Goal: Task Accomplishment & Management: Manage account settings

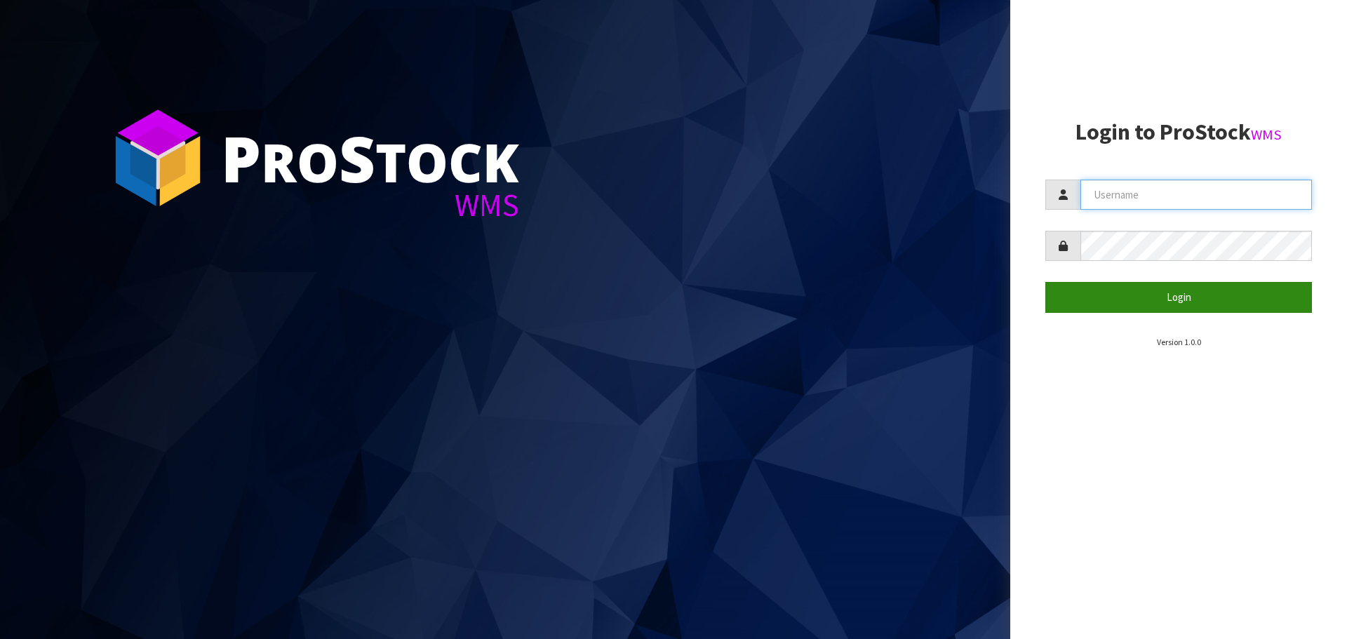
type input "YOURREFORMER"
click at [1082, 291] on button "Login" at bounding box center [1179, 297] width 267 height 30
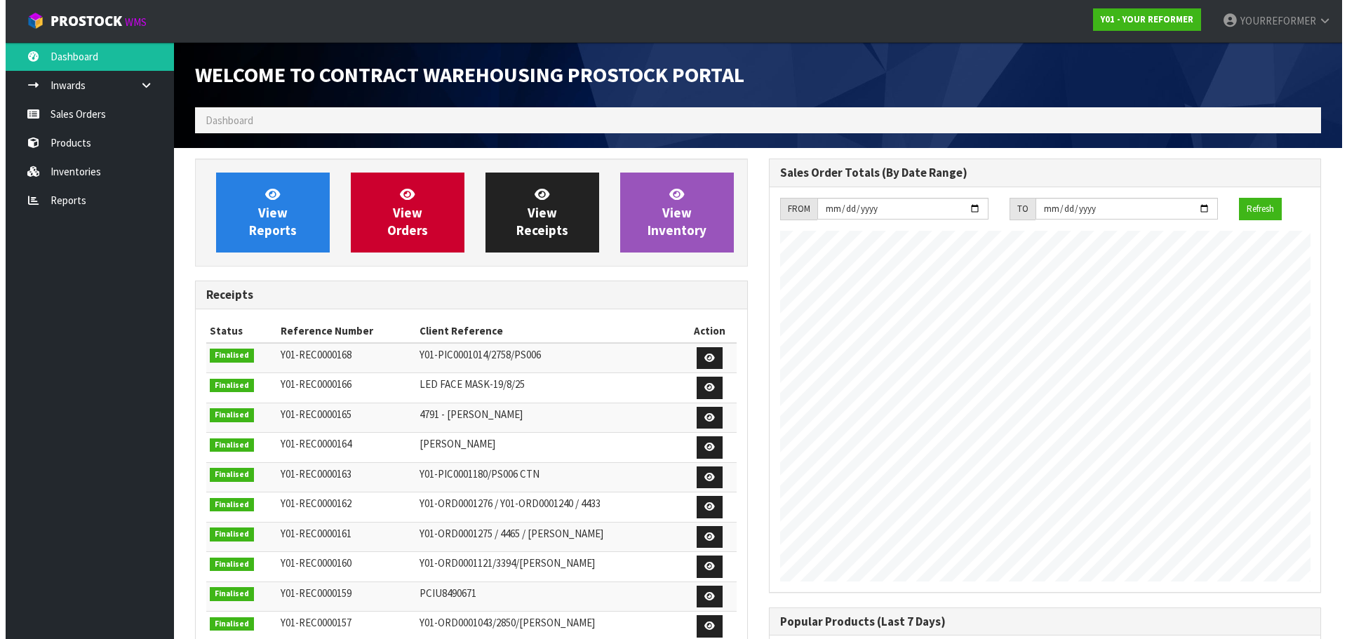
scroll to position [778, 573]
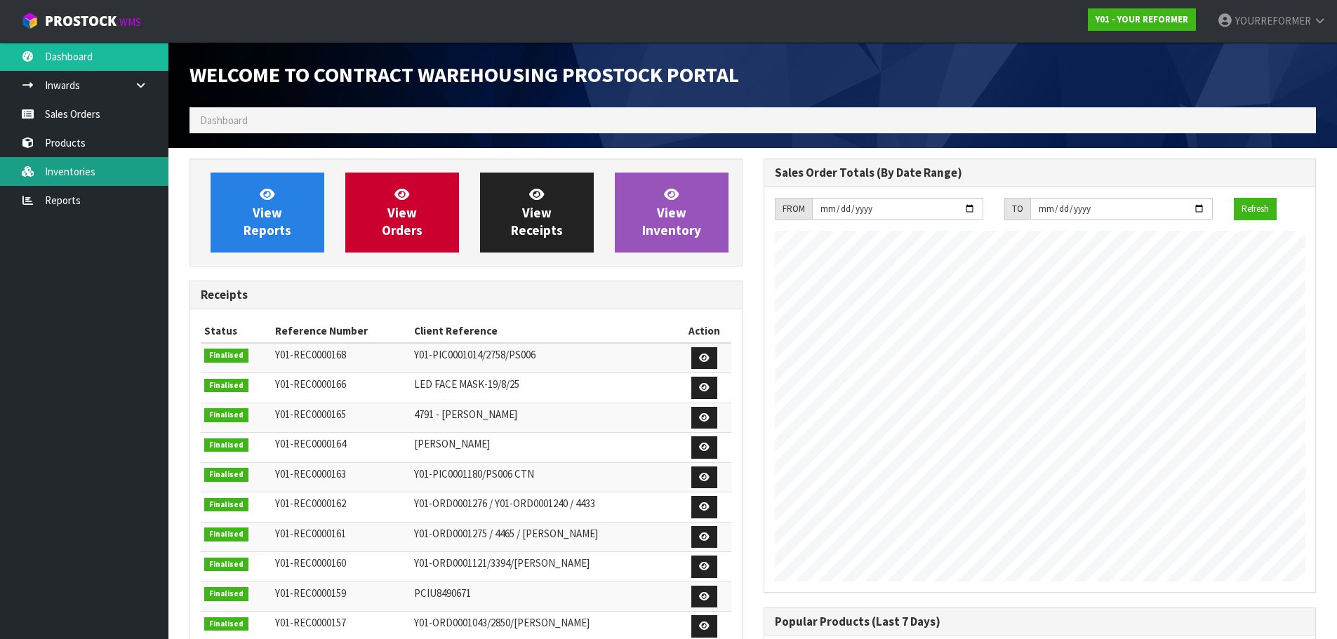
click at [52, 164] on link "Inventories" at bounding box center [84, 171] width 168 height 29
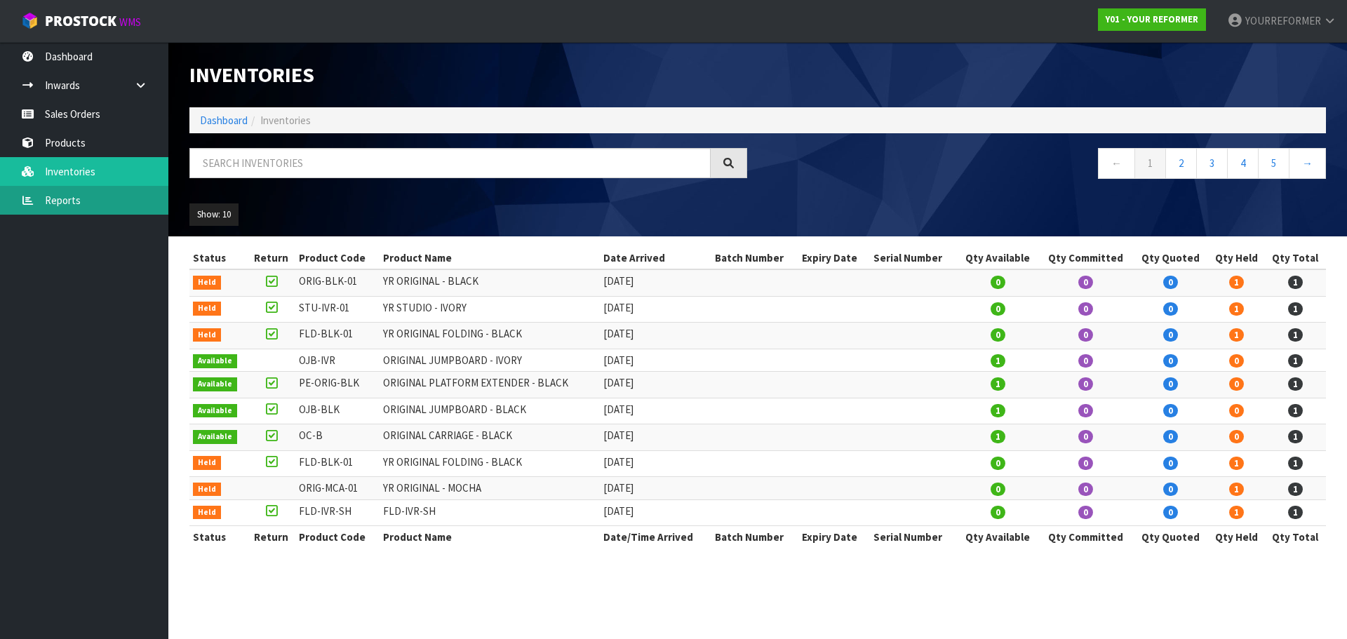
click at [41, 204] on link "Reports" at bounding box center [84, 200] width 168 height 29
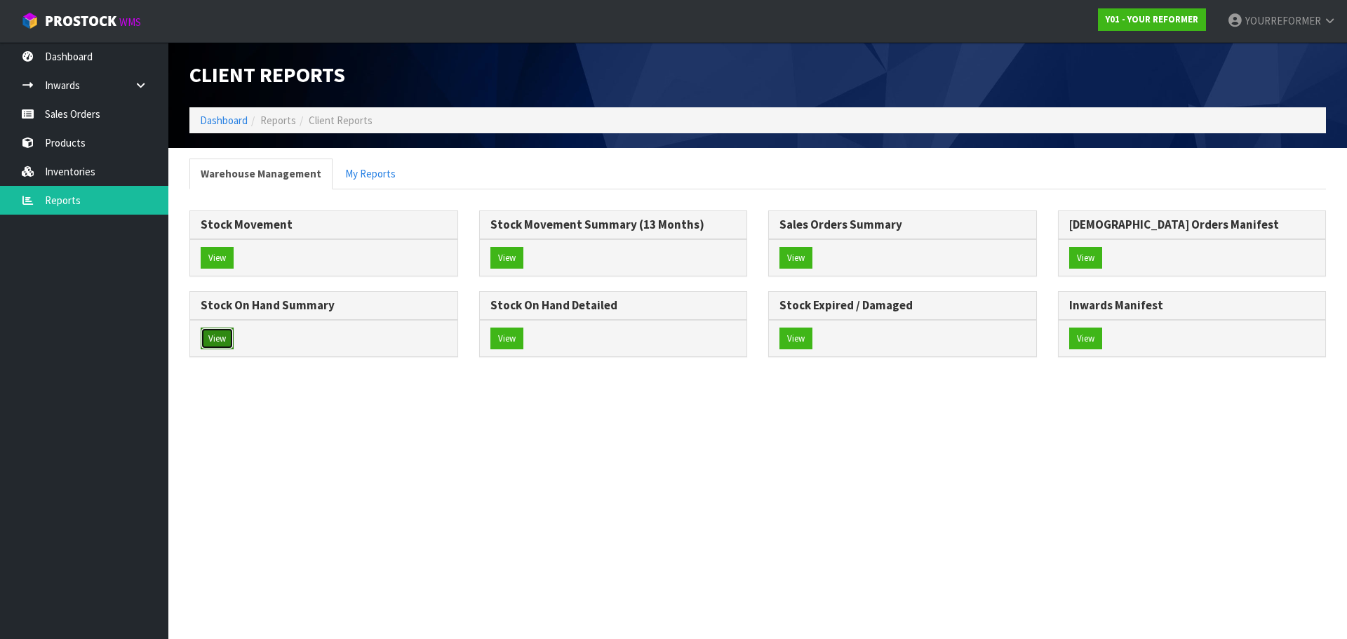
click at [215, 334] on button "View" at bounding box center [217, 339] width 33 height 22
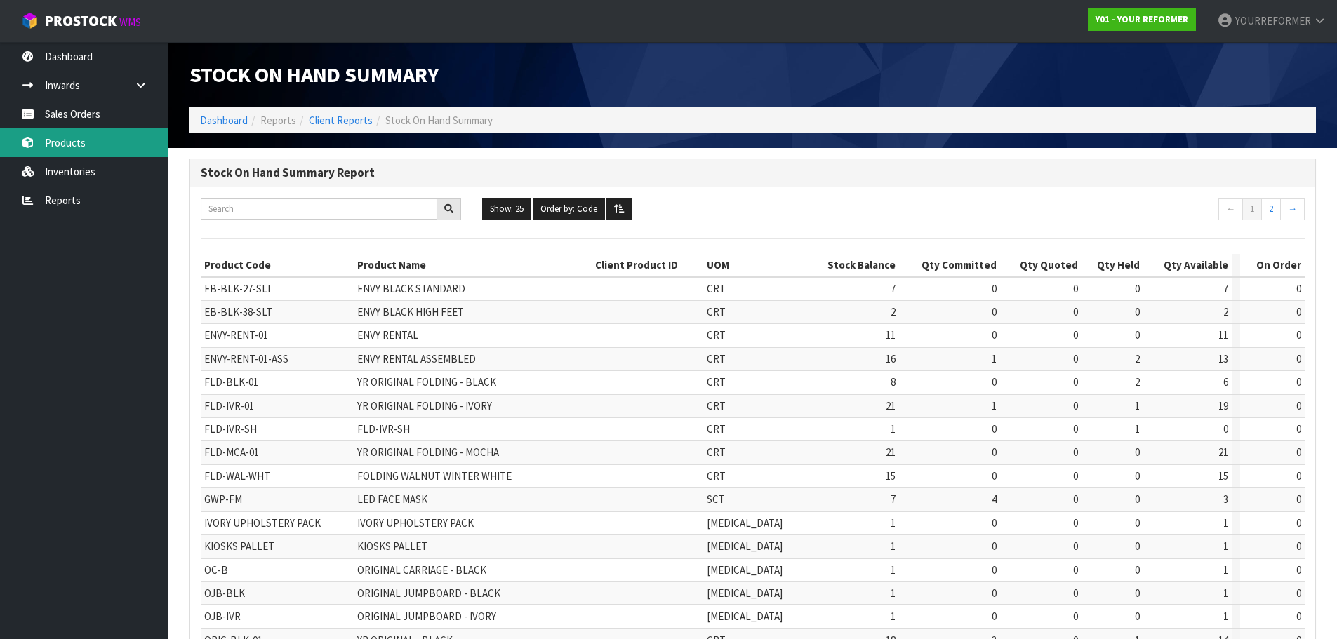
click at [66, 133] on link "Products" at bounding box center [84, 142] width 168 height 29
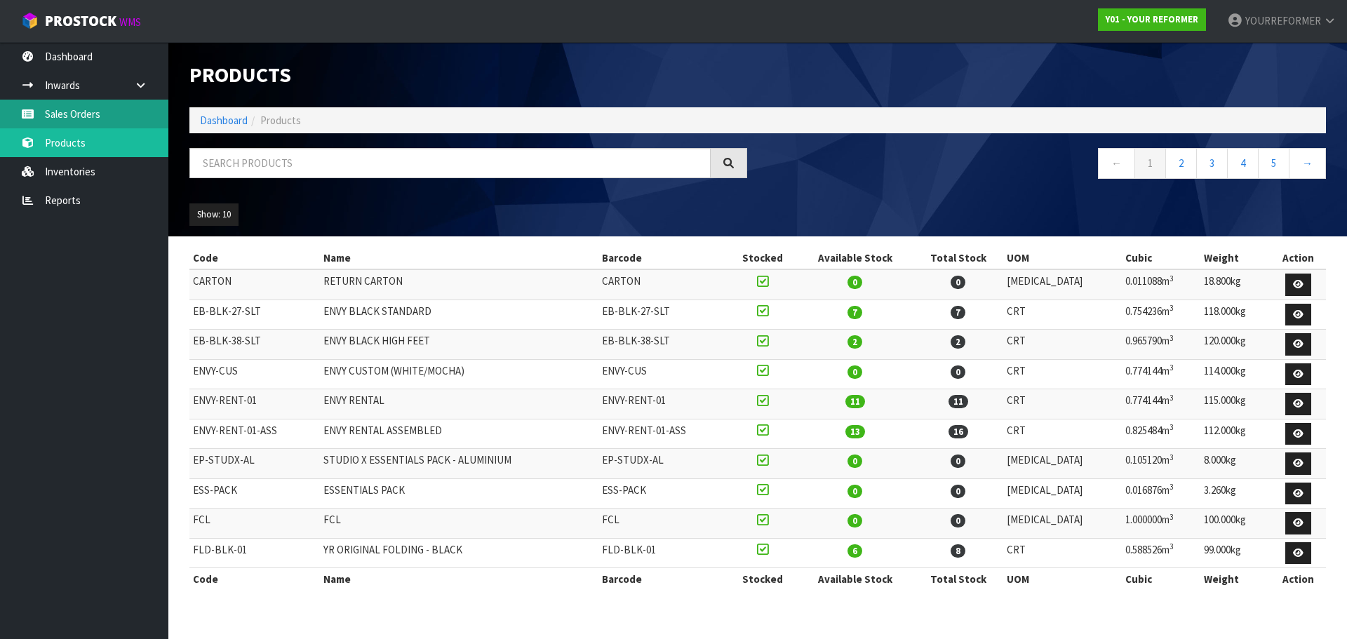
click at [69, 100] on link "Sales Orders" at bounding box center [84, 114] width 168 height 29
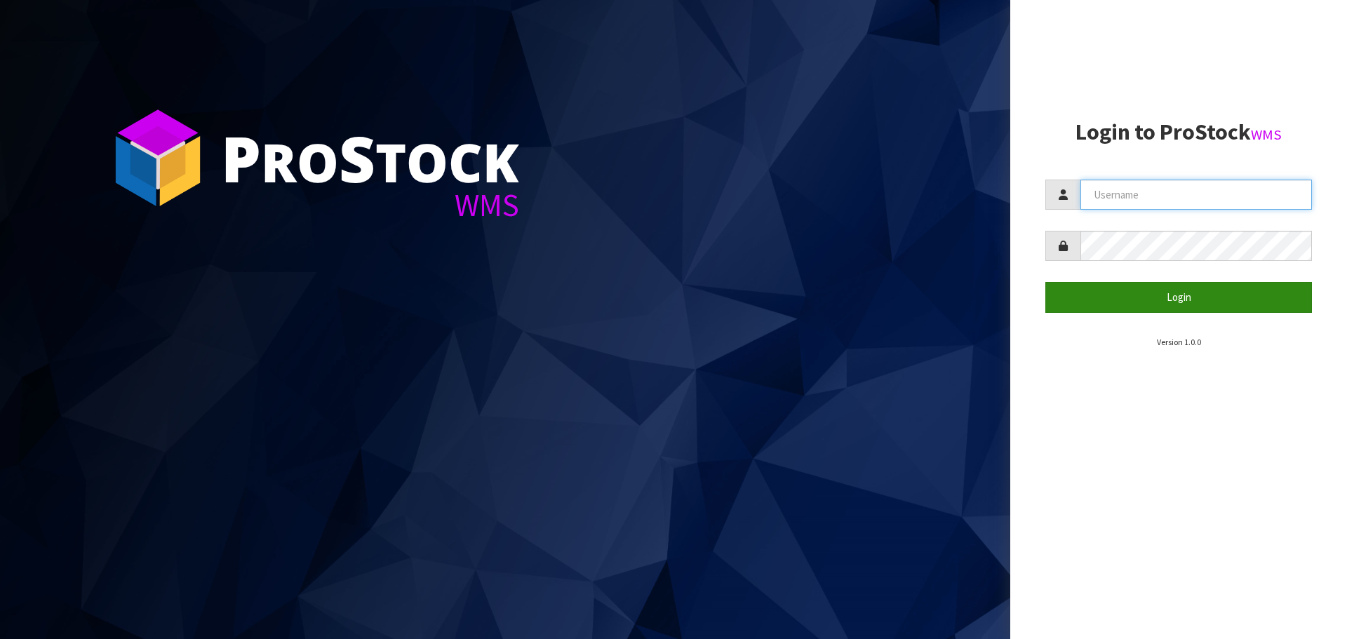
type input "YOURREFORMER"
click at [1098, 289] on button "Login" at bounding box center [1179, 297] width 267 height 30
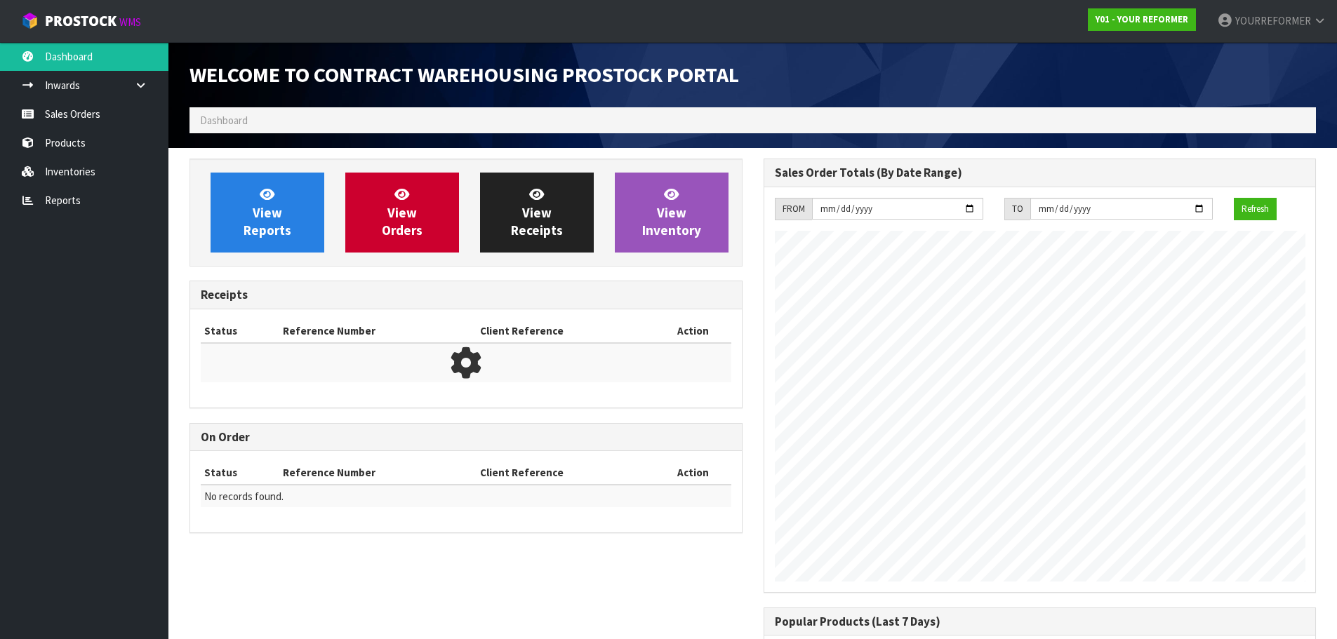
scroll to position [778, 573]
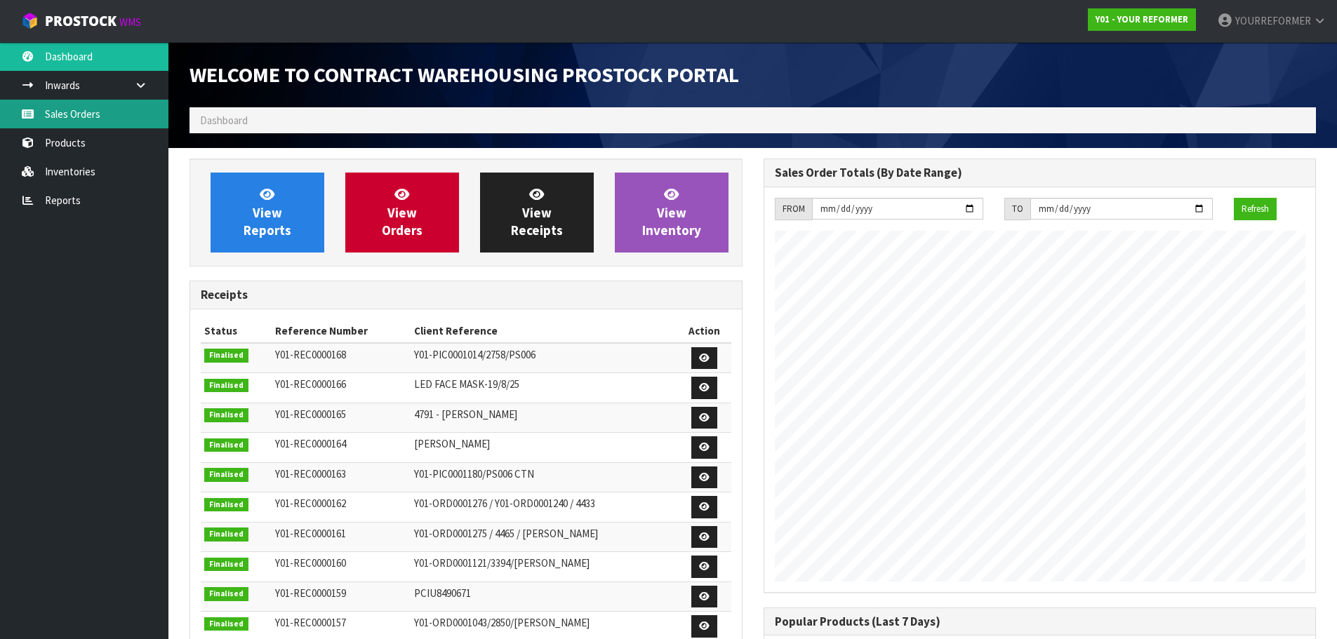
click at [94, 119] on link "Sales Orders" at bounding box center [84, 114] width 168 height 29
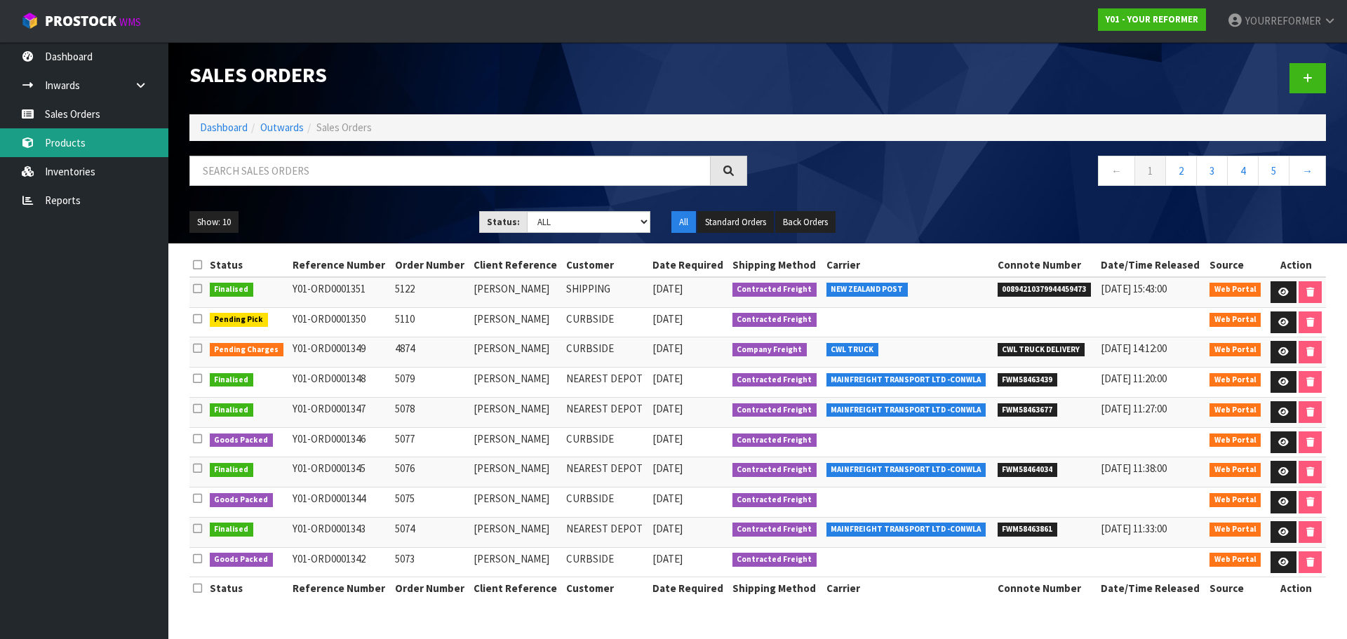
click at [86, 151] on link "Products" at bounding box center [84, 142] width 168 height 29
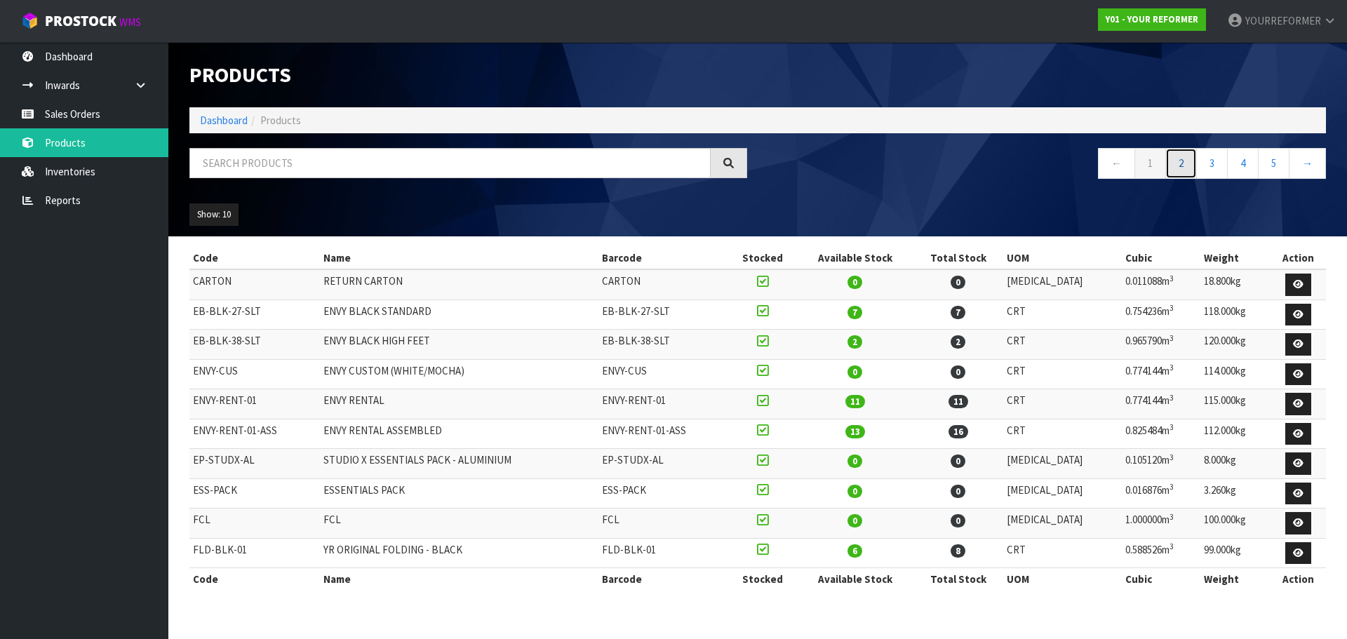
click at [1173, 154] on link "2" at bounding box center [1182, 163] width 32 height 30
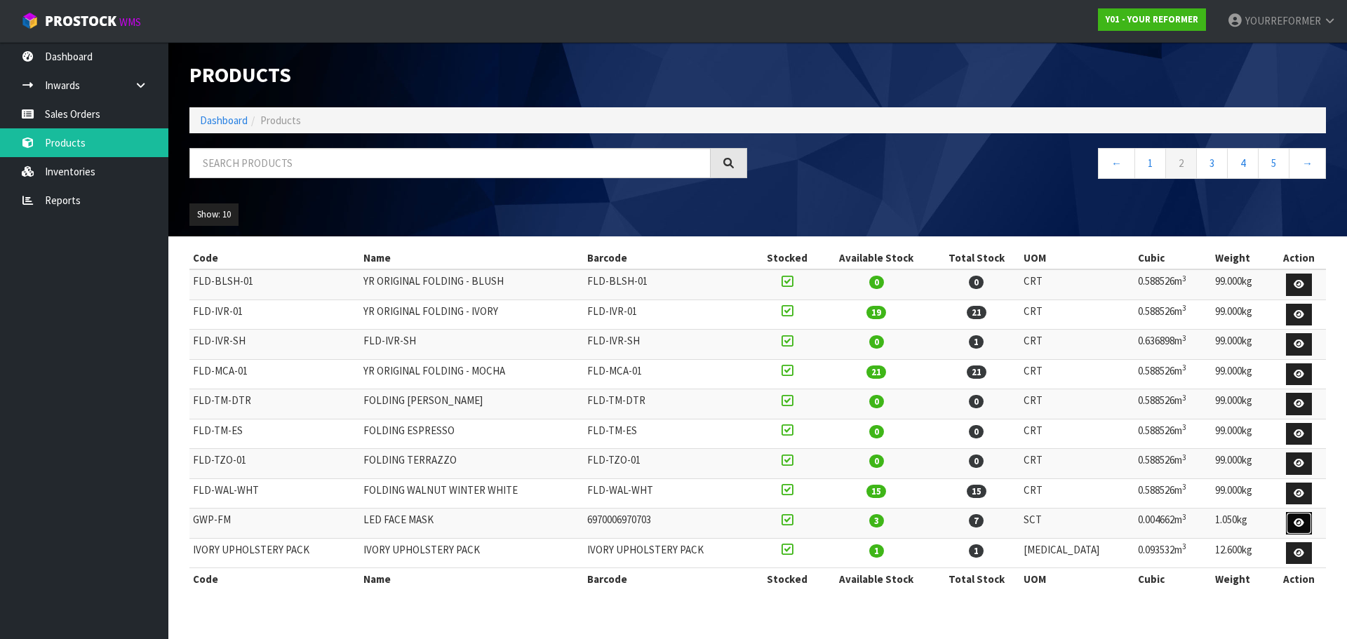
click at [1292, 520] on link at bounding box center [1299, 523] width 26 height 22
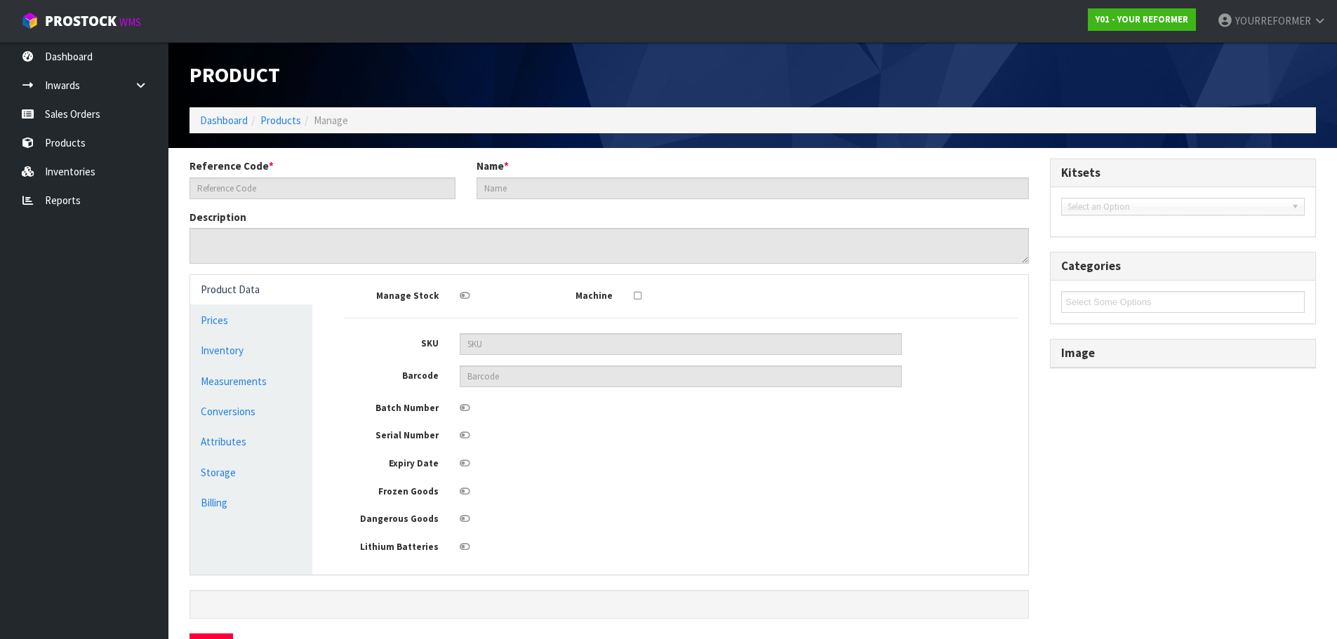
type input "GWP-FM"
type input "LED FACE MASK"
type input "6970006970703"
click at [69, 116] on link "Sales Orders" at bounding box center [84, 114] width 168 height 29
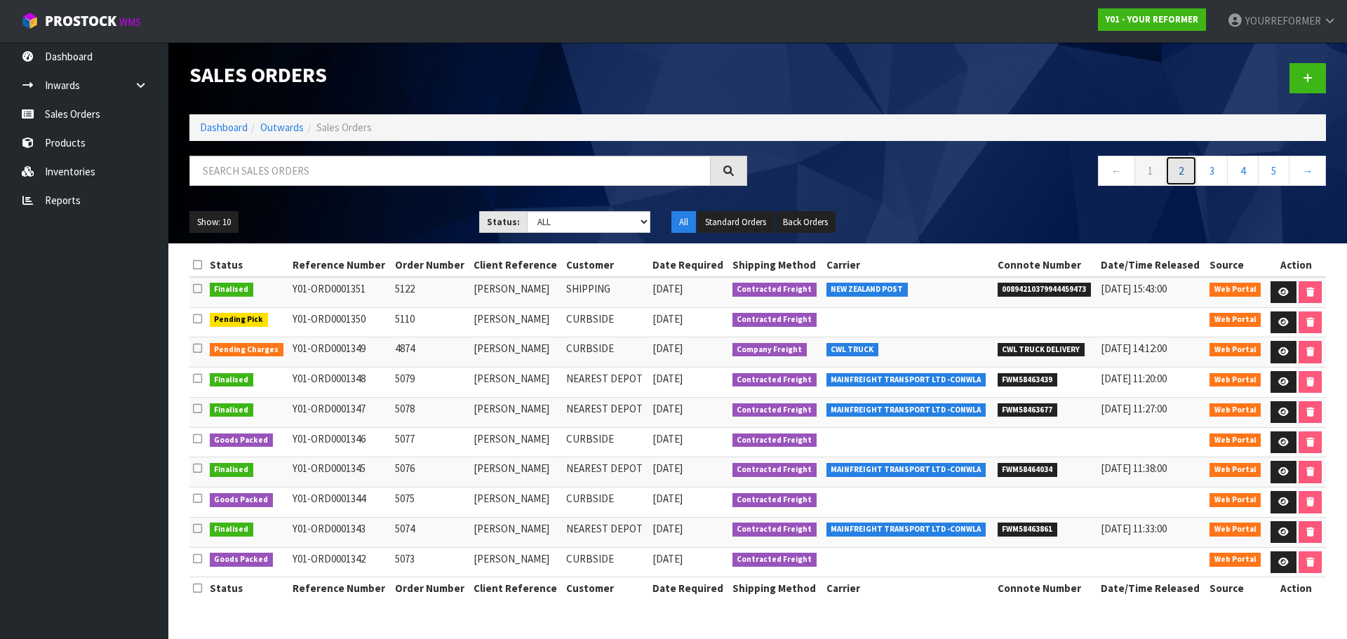
click at [1175, 173] on link "2" at bounding box center [1182, 171] width 32 height 30
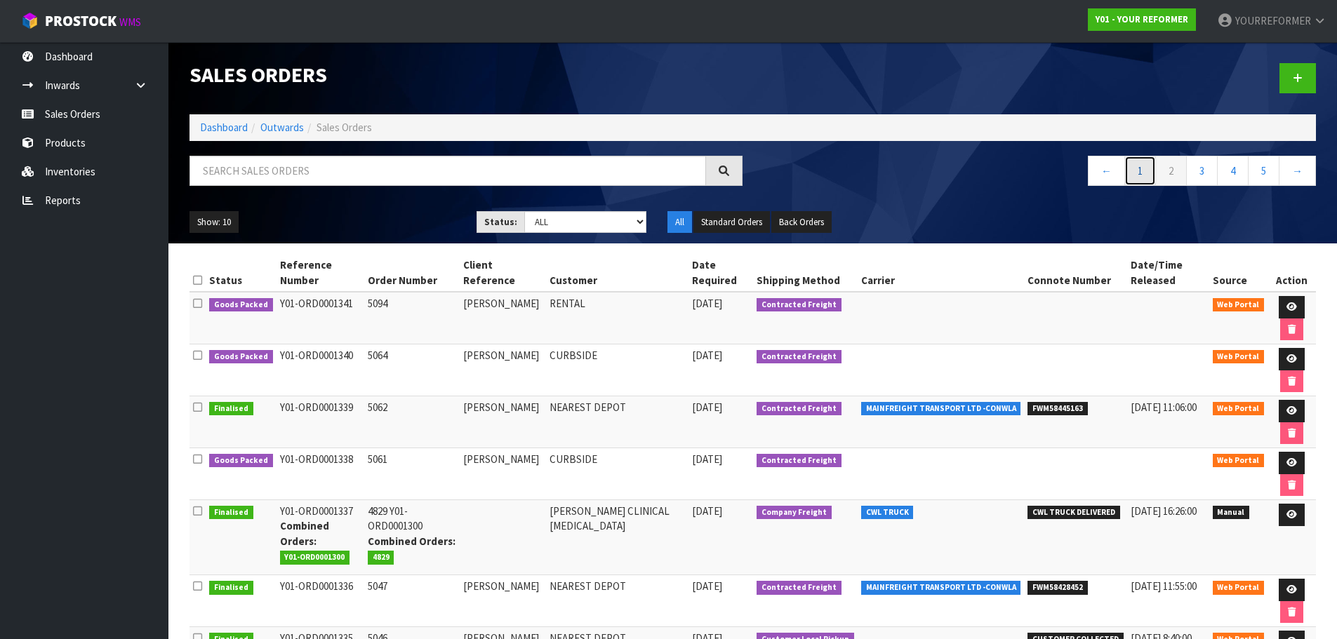
click at [1144, 180] on link "1" at bounding box center [1140, 171] width 32 height 30
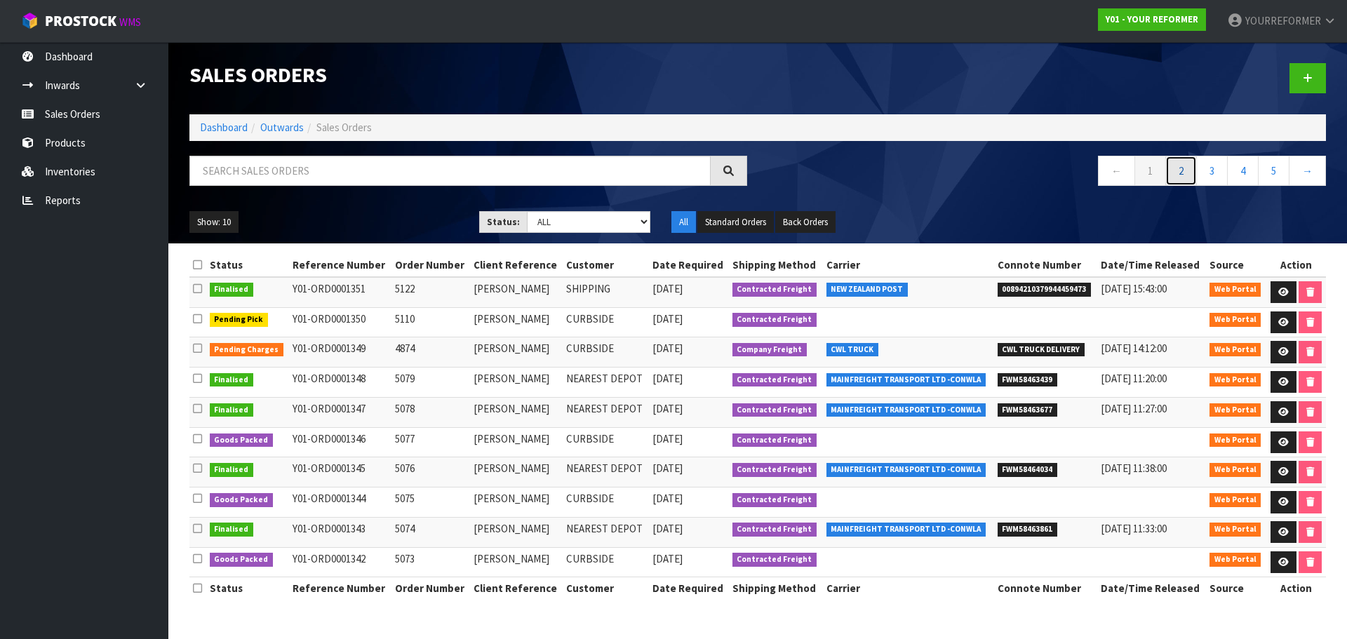
click at [1177, 171] on link "2" at bounding box center [1182, 171] width 32 height 30
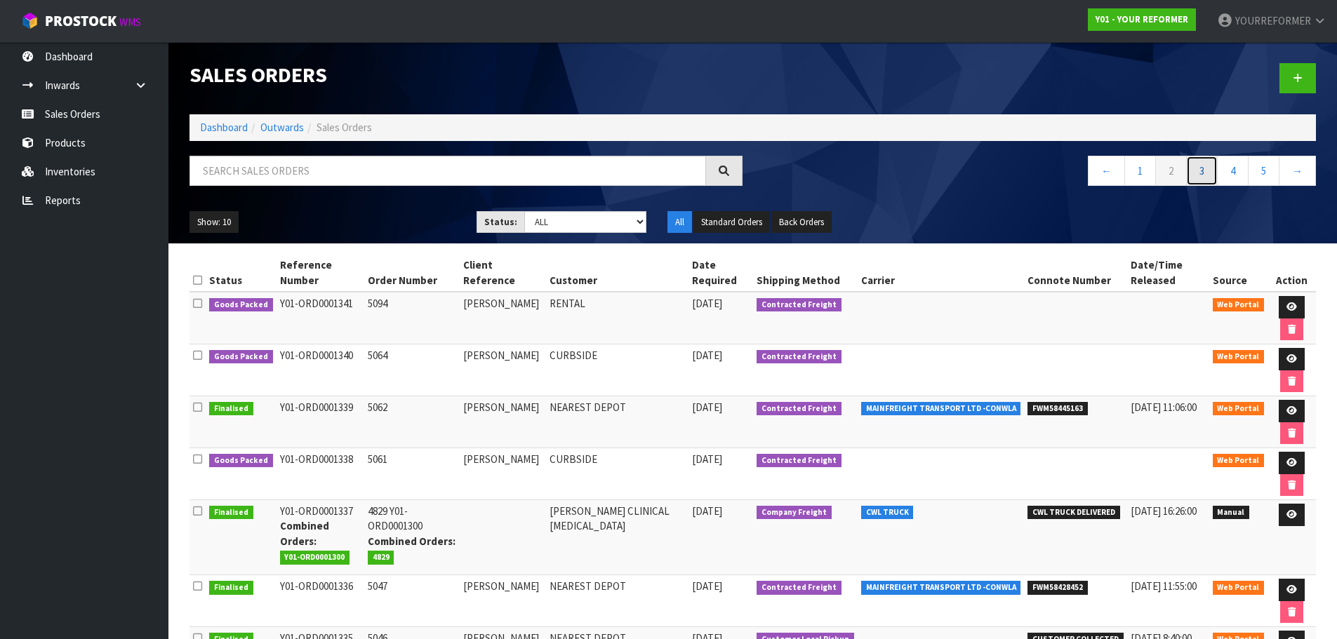
click at [1191, 172] on link "3" at bounding box center [1202, 171] width 32 height 30
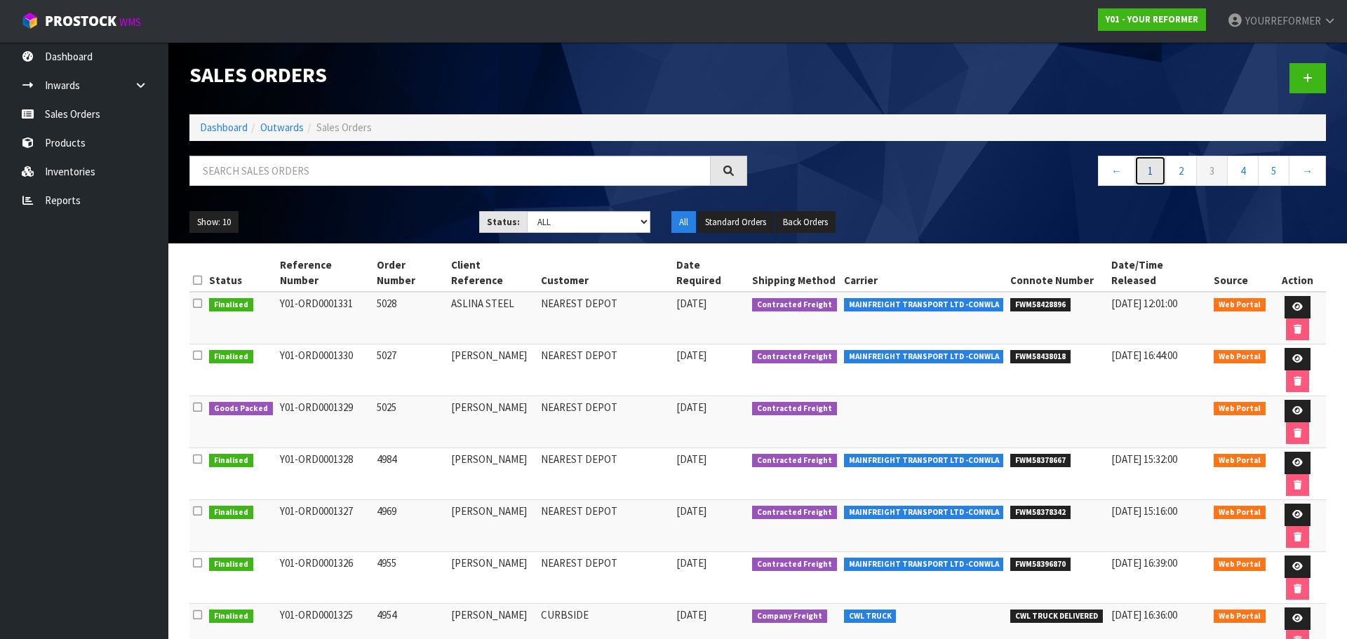
click at [1154, 174] on link "1" at bounding box center [1151, 171] width 32 height 30
